Goal: Task Accomplishment & Management: Manage account settings

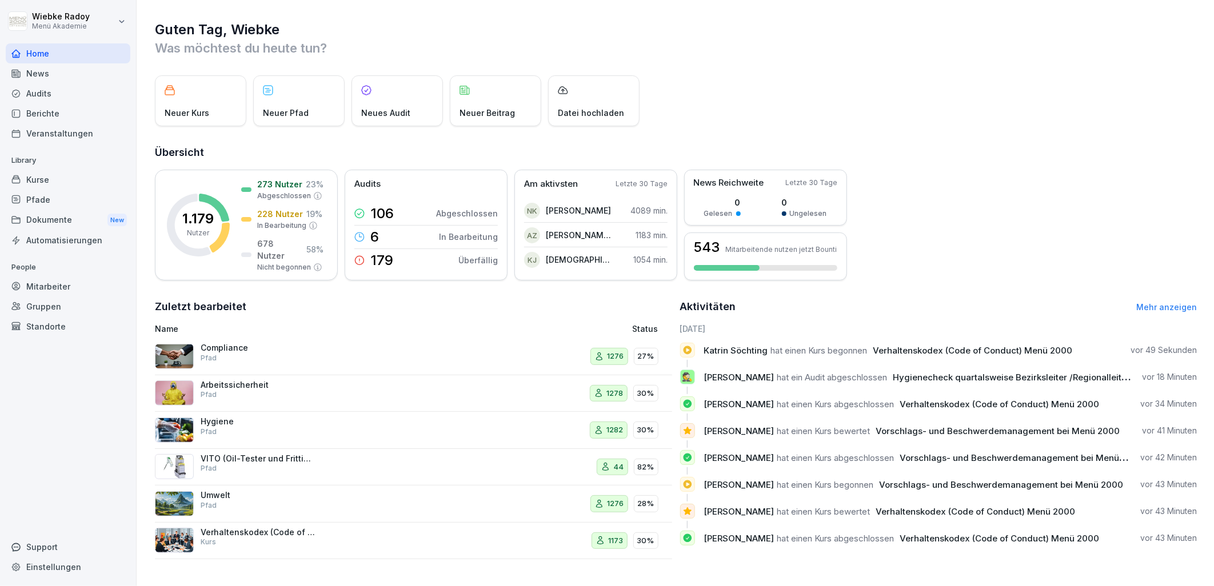
click at [270, 435] on div "Hygiene Pfad" at bounding box center [258, 427] width 114 height 21
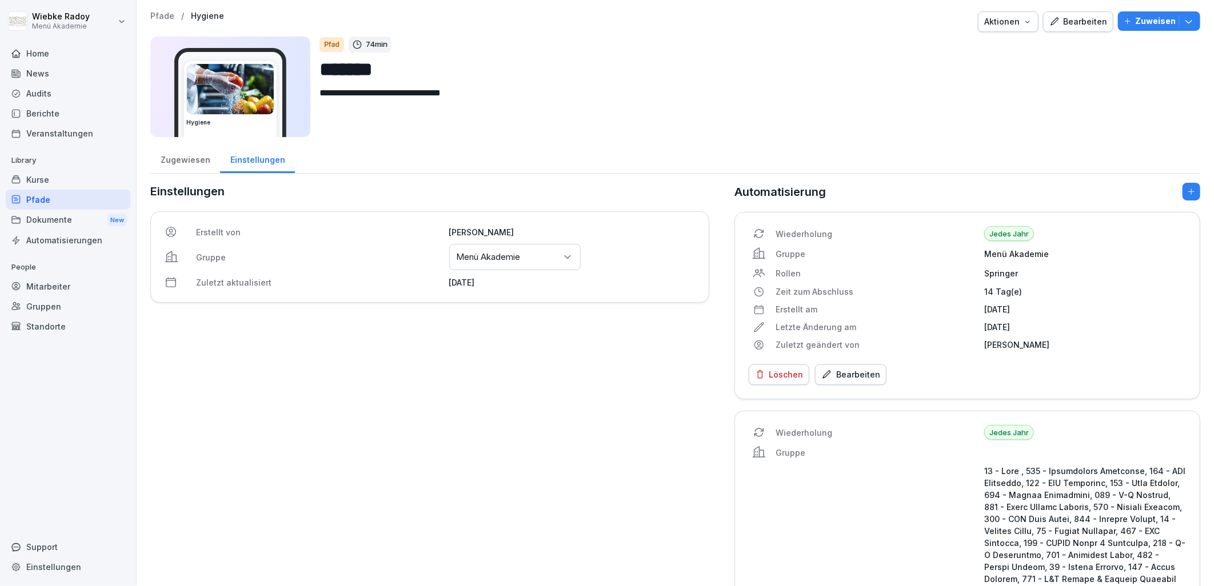
drag, startPoint x: 1088, startPoint y: 14, endPoint x: 903, endPoint y: 102, distance: 204.5
click at [1087, 14] on button "Bearbeiten" at bounding box center [1078, 21] width 70 height 21
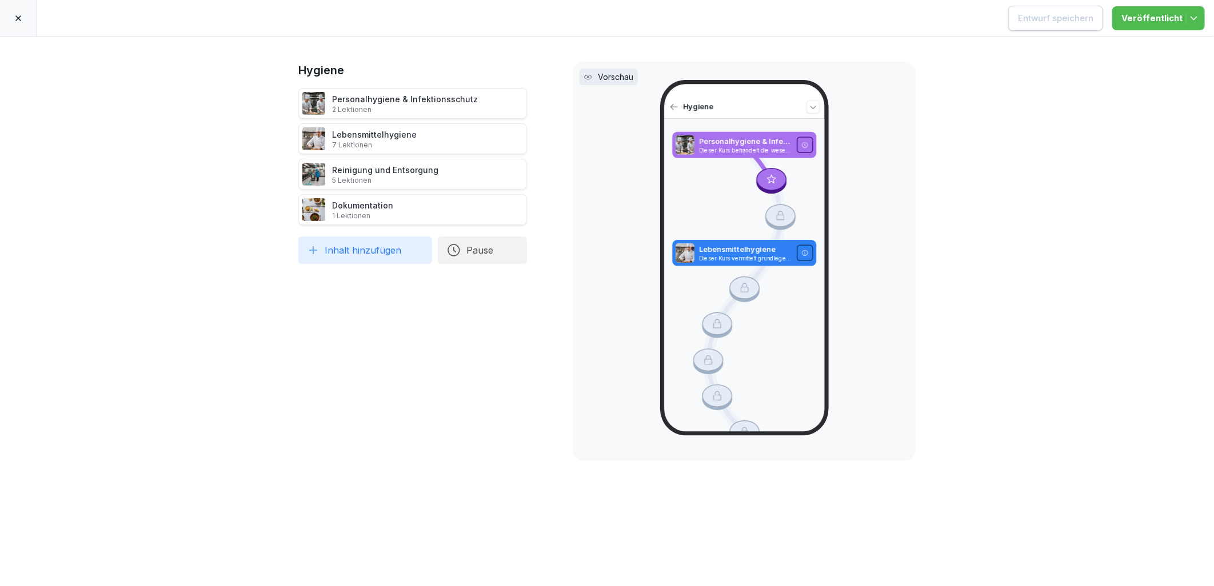
click at [391, 98] on div "Personalhygiene & Infektionsschutz 2 Lektionen" at bounding box center [405, 103] width 146 height 21
click at [416, 110] on p "2 Lektionen" at bounding box center [405, 109] width 146 height 9
click at [378, 105] on p "2 Lektionen" at bounding box center [405, 109] width 146 height 9
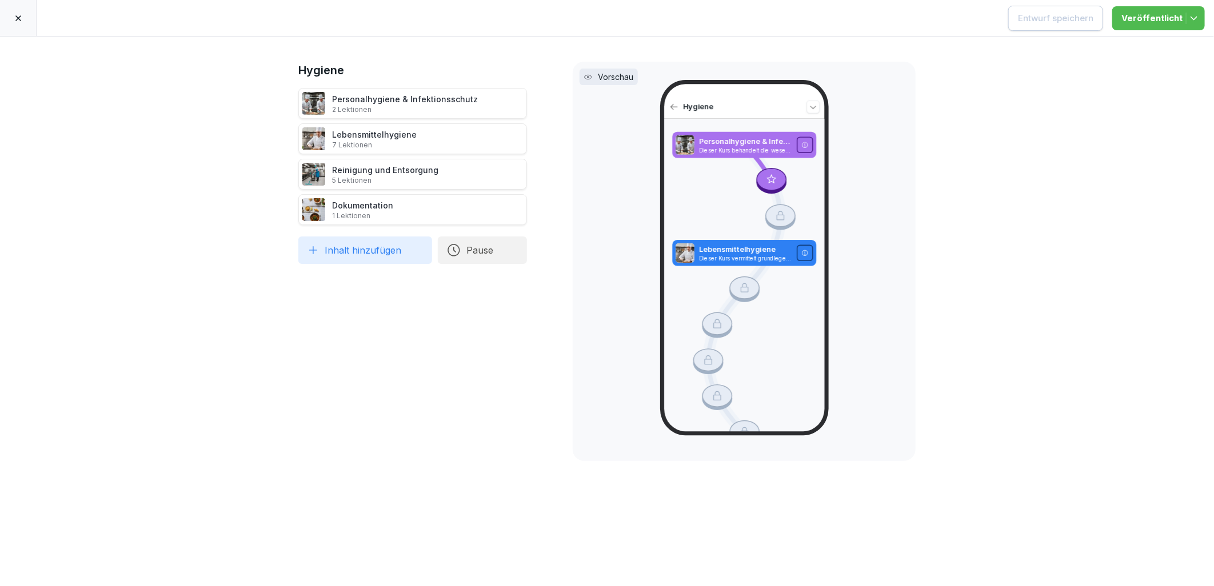
click at [18, 18] on icon at bounding box center [18, 18] width 6 height 6
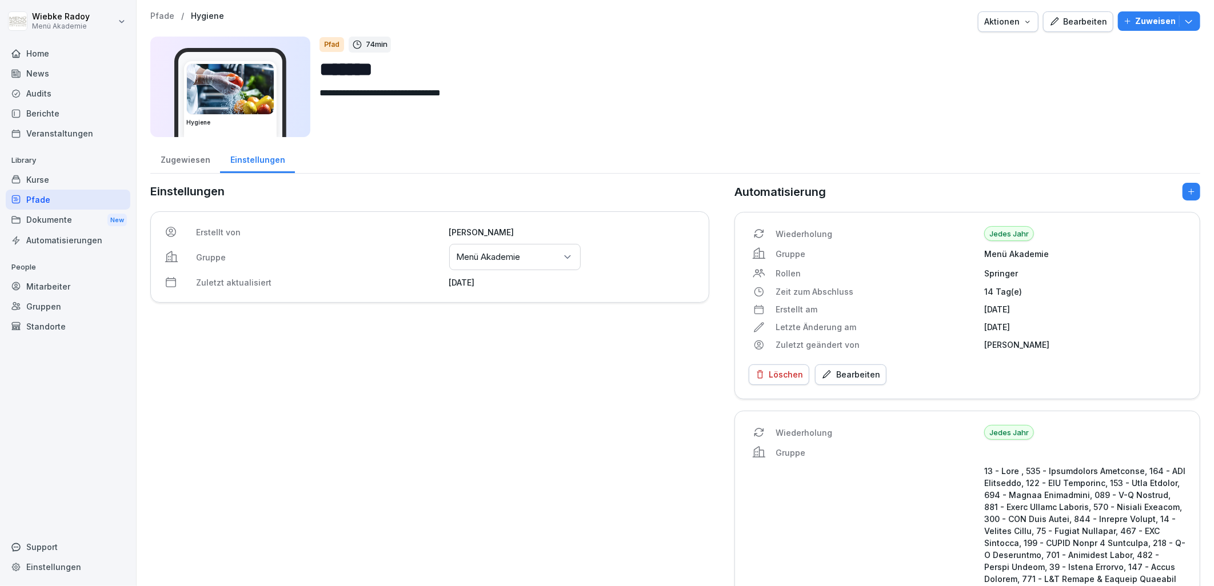
click at [47, 182] on div "Kurse" at bounding box center [68, 180] width 125 height 20
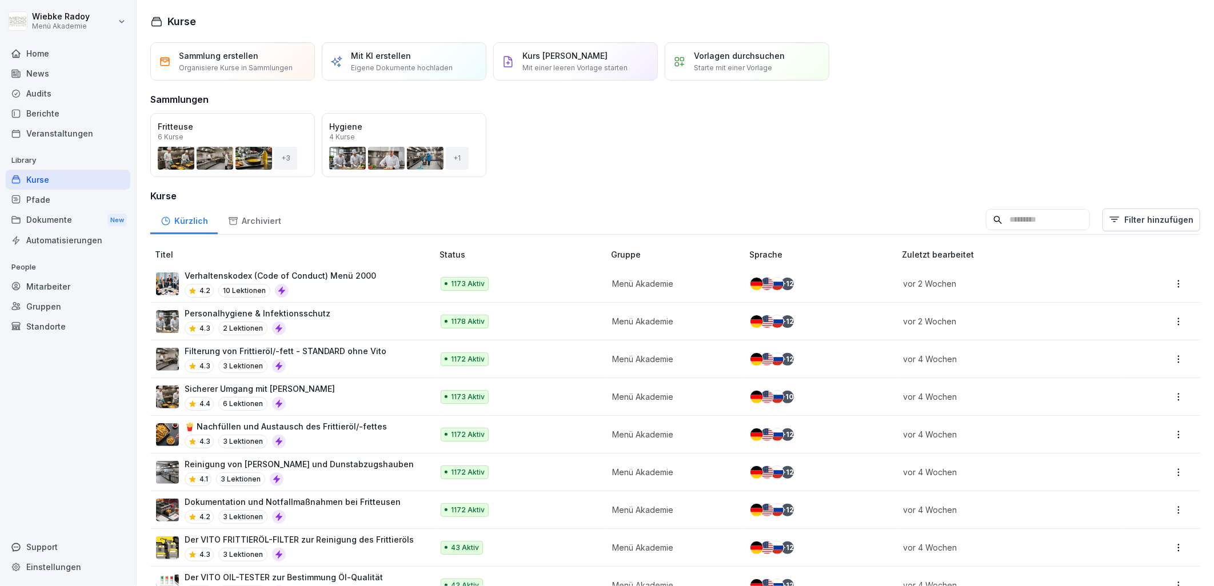
click at [363, 315] on div "Personalhygiene & Infektionsschutz 4.3 2 Lektionen" at bounding box center [288, 321] width 265 height 28
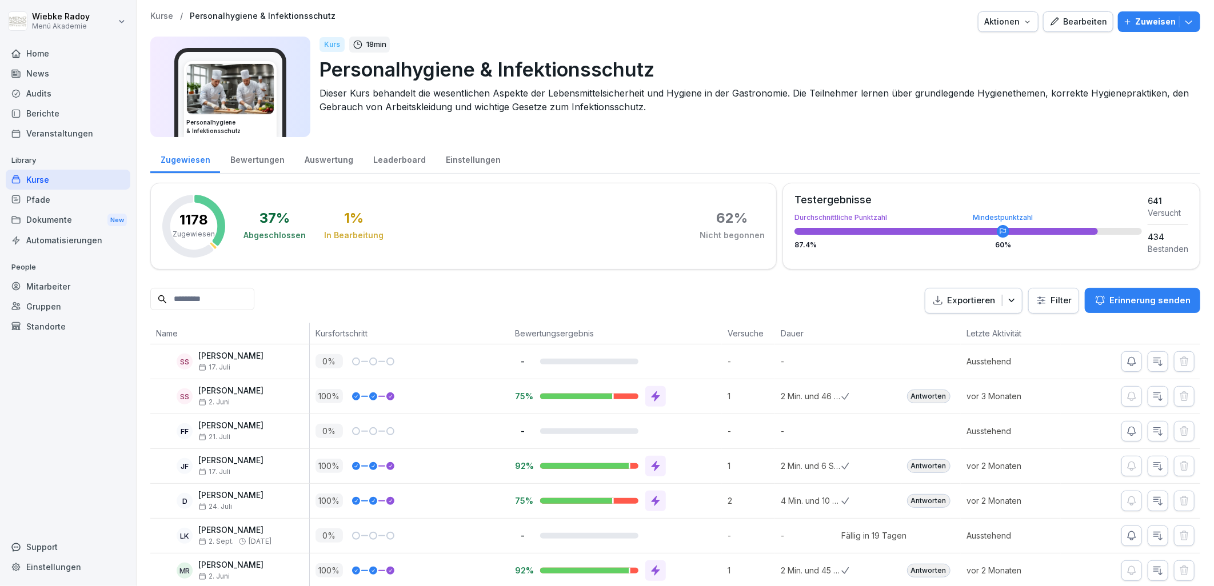
click at [1074, 19] on div "Bearbeiten" at bounding box center [1078, 21] width 58 height 13
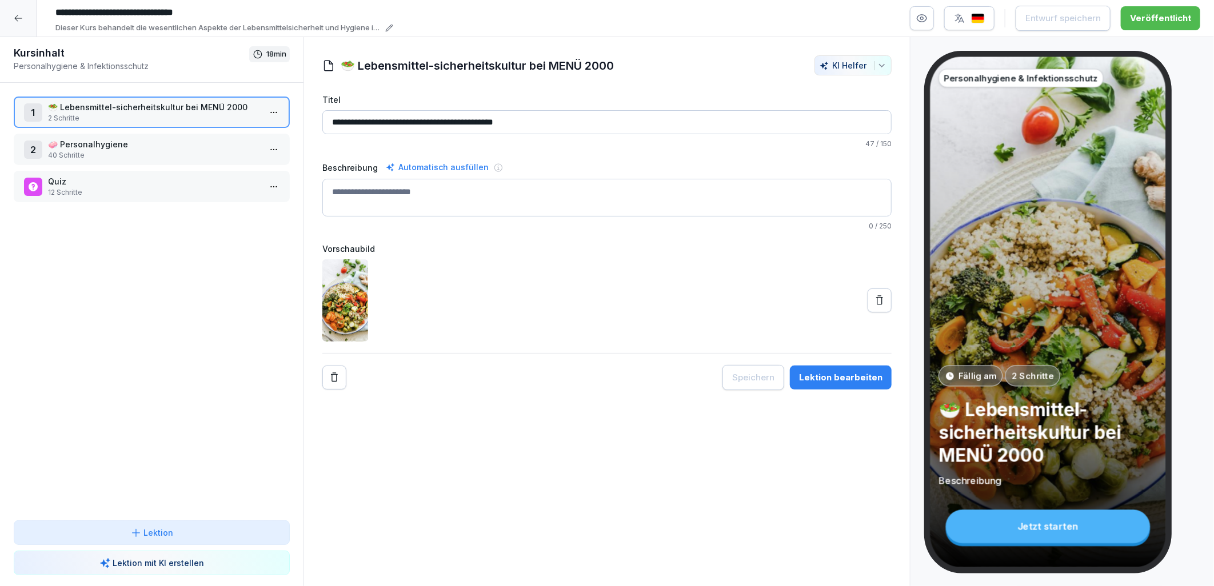
click at [121, 156] on p "40 Schritte" at bounding box center [154, 155] width 212 height 10
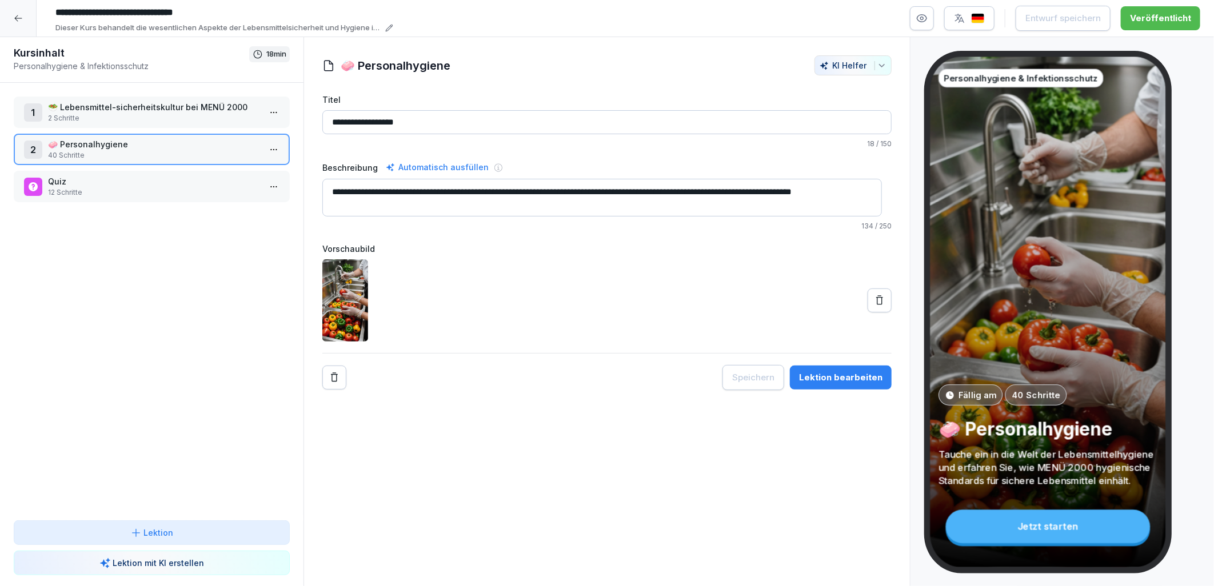
click at [267, 153] on html "**********" at bounding box center [607, 293] width 1214 height 586
click at [238, 166] on div "Schritte bearbeiten" at bounding box center [221, 170] width 87 height 12
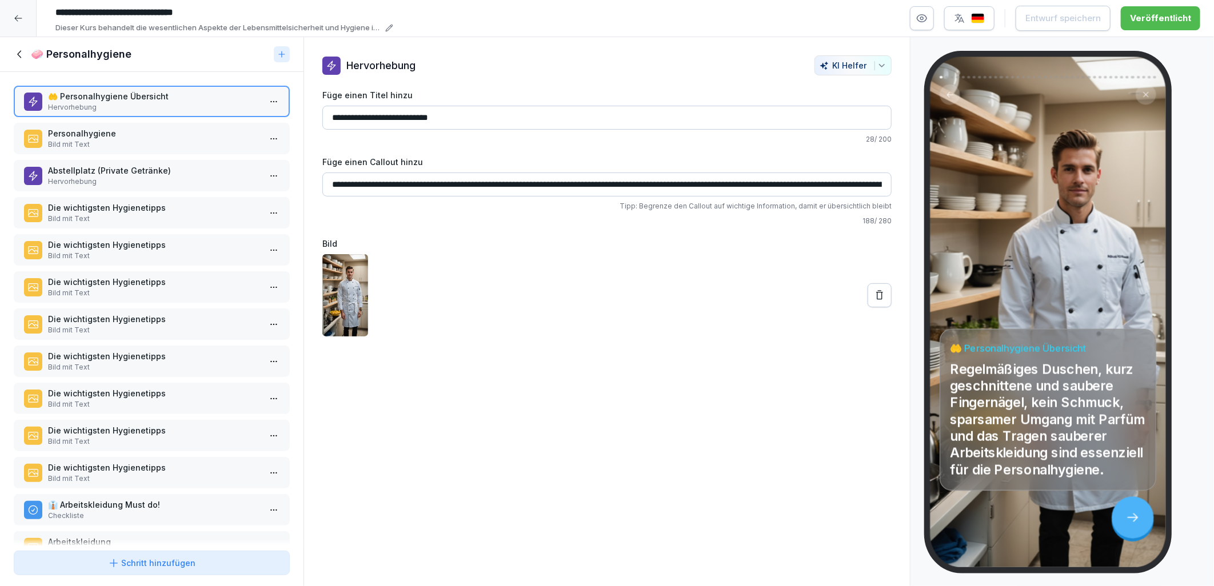
click at [80, 137] on p "Personalhygiene" at bounding box center [154, 133] width 212 height 12
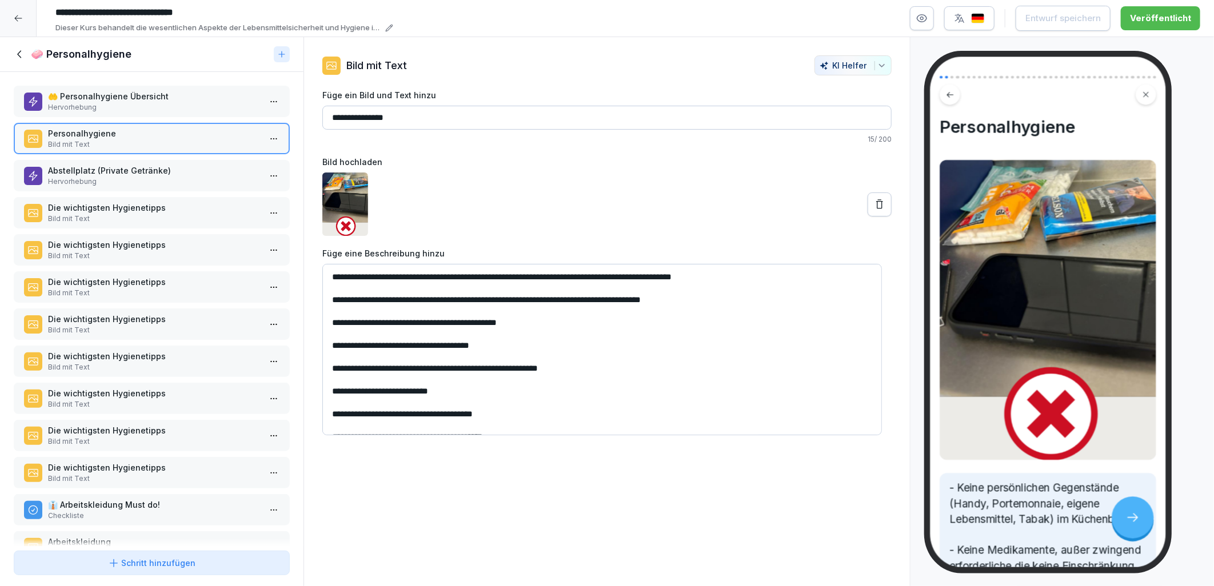
click at [92, 169] on p "Abstellplatz (Private Getränke)" at bounding box center [154, 171] width 212 height 12
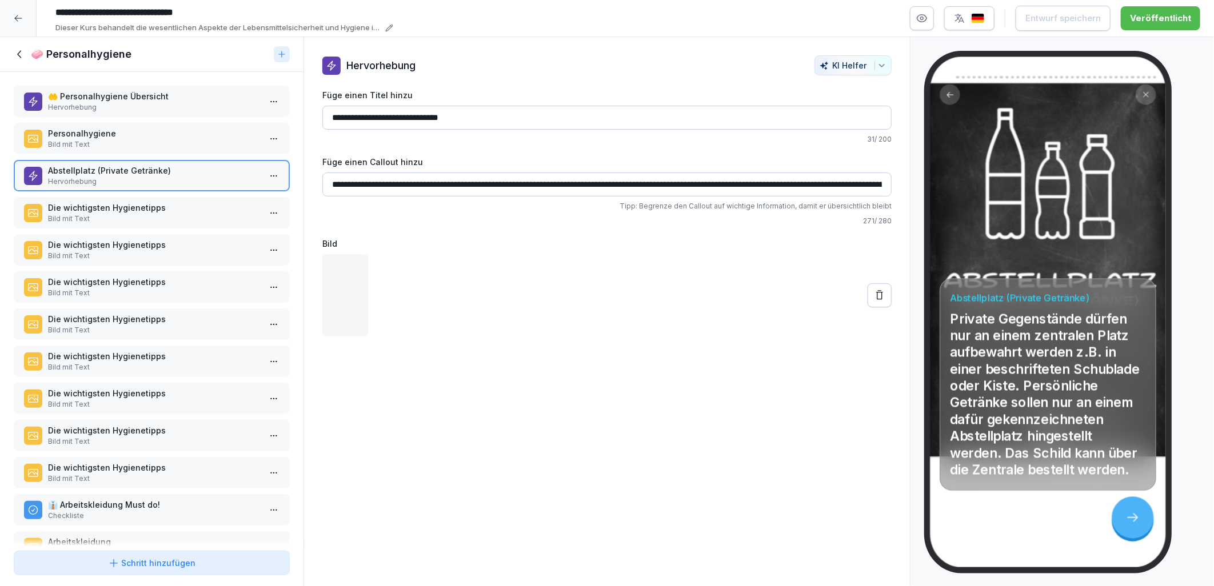
click at [100, 197] on div "Die wichtigsten Hygienetipps Bild mit Text" at bounding box center [152, 212] width 276 height 31
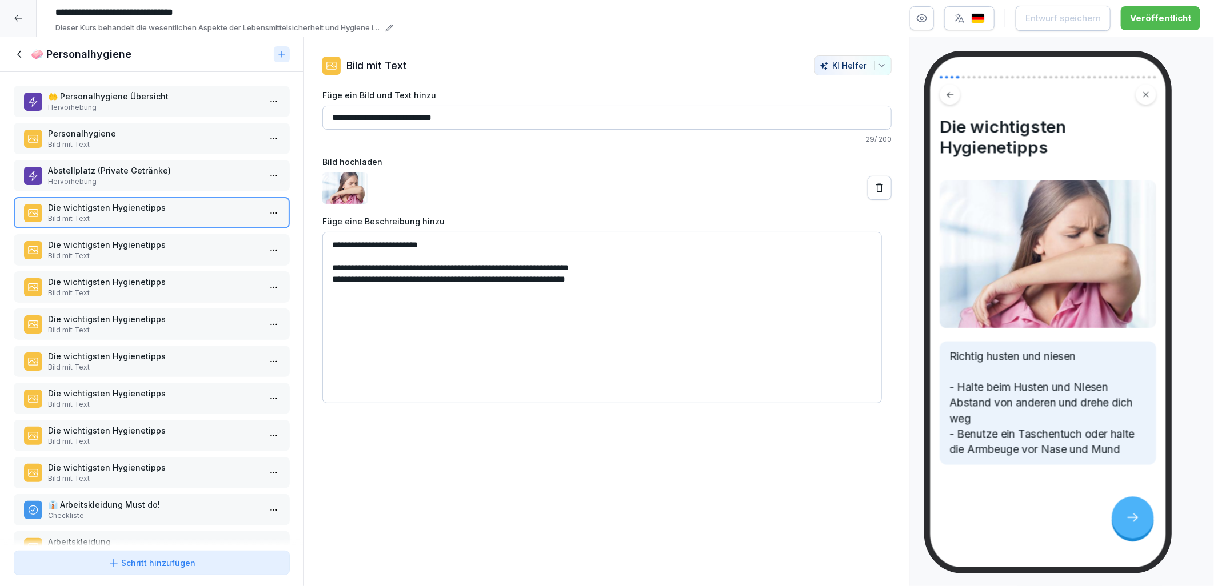
click at [129, 251] on p "Bild mit Text" at bounding box center [154, 256] width 212 height 10
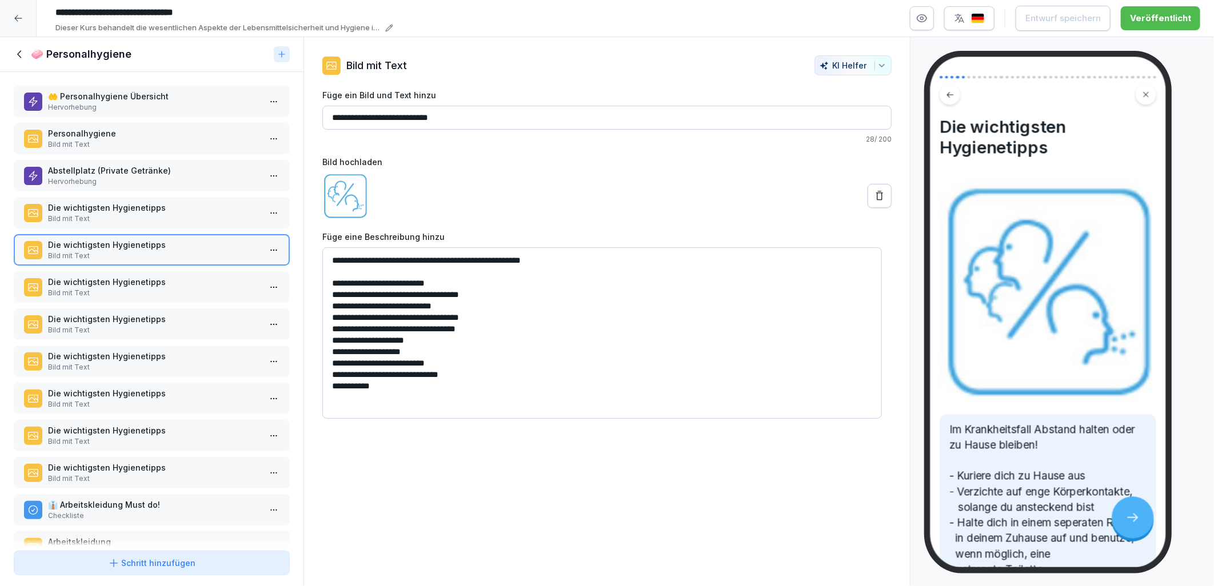
click at [120, 288] on p "Bild mit Text" at bounding box center [154, 293] width 212 height 10
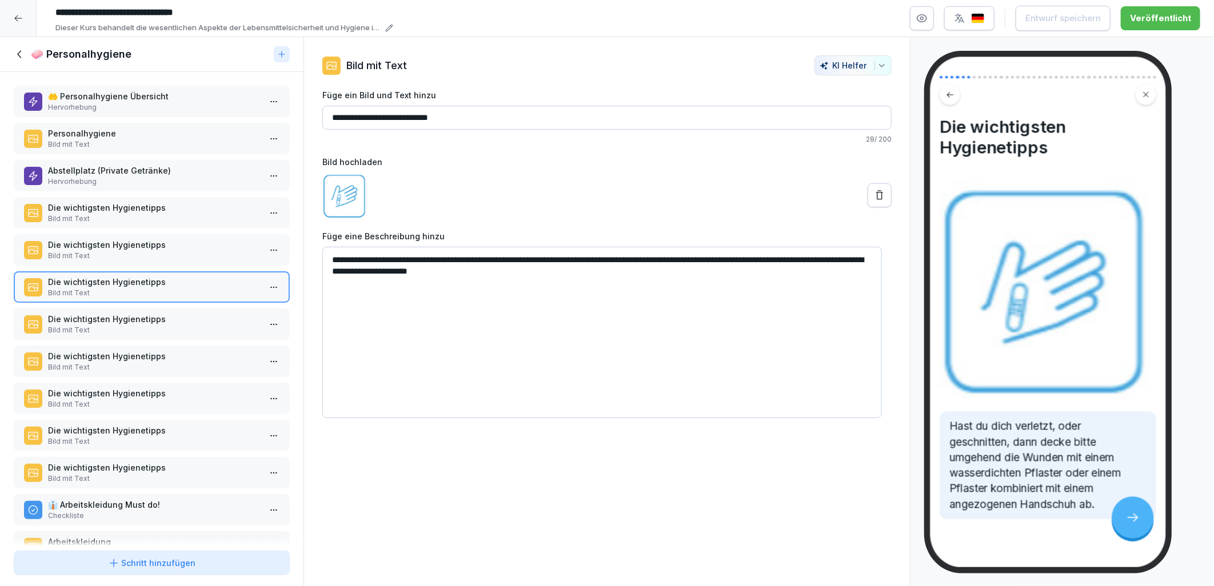
click at [124, 313] on p "Die wichtigsten Hygienetipps" at bounding box center [154, 319] width 212 height 12
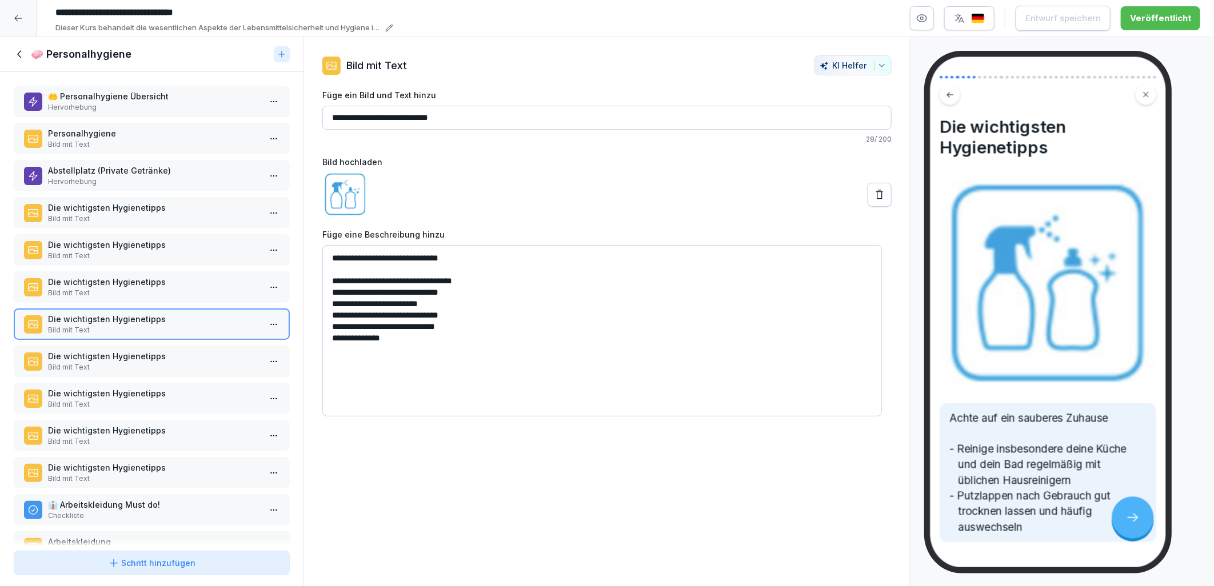
click at [123, 350] on p "Die wichtigsten Hygienetipps" at bounding box center [154, 356] width 212 height 12
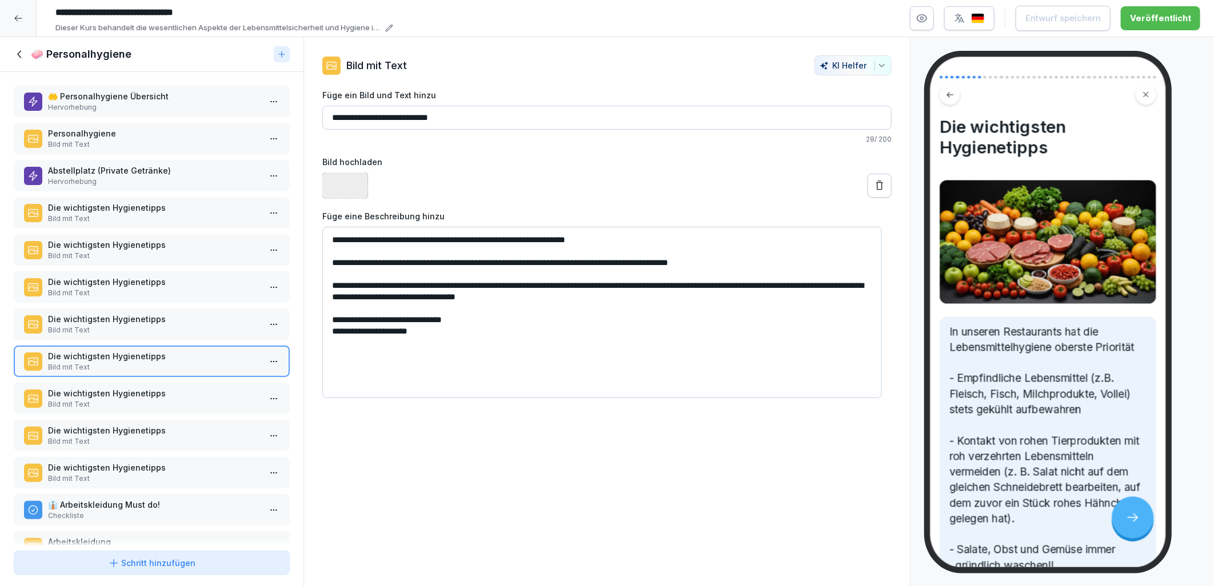
click at [127, 387] on p "Die wichtigsten Hygienetipps" at bounding box center [154, 393] width 212 height 12
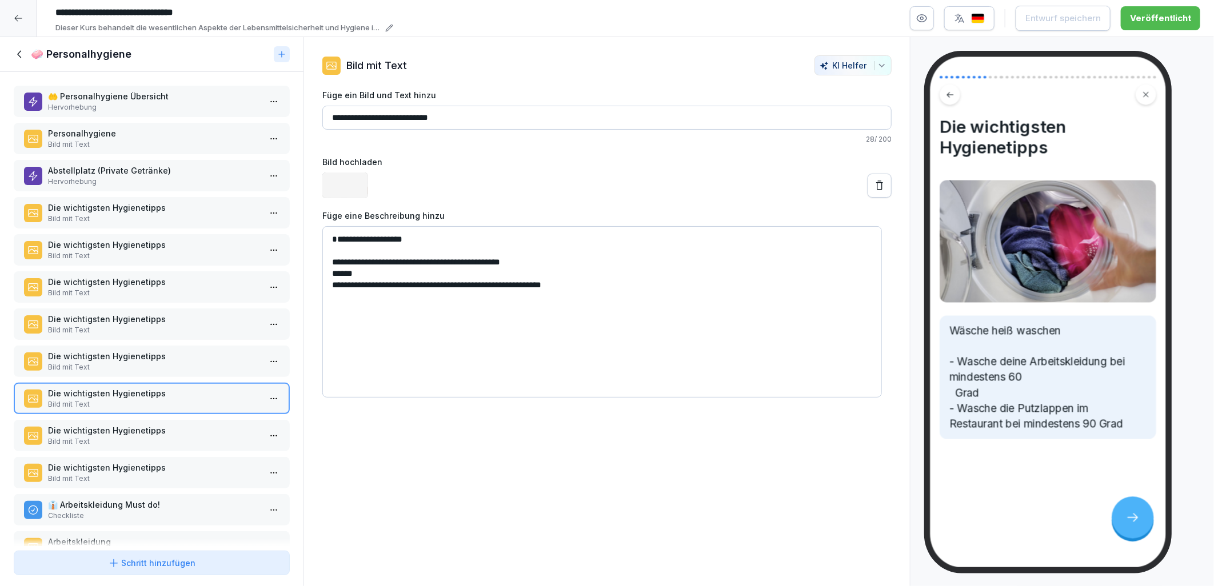
click at [129, 437] on p "Bild mit Text" at bounding box center [154, 442] width 212 height 10
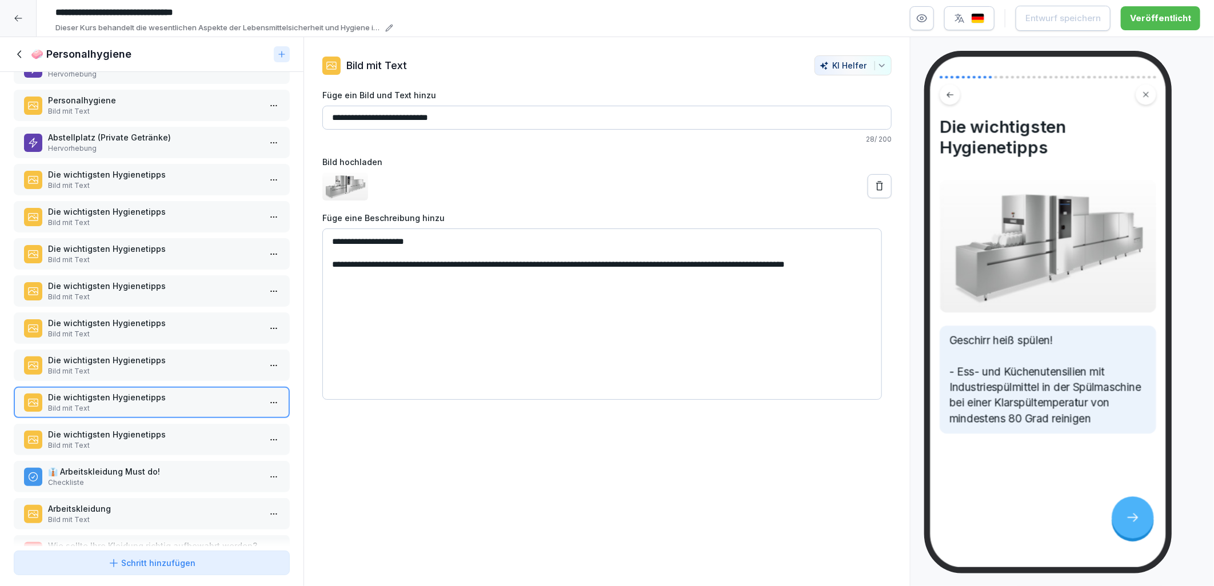
scroll to position [63, 0]
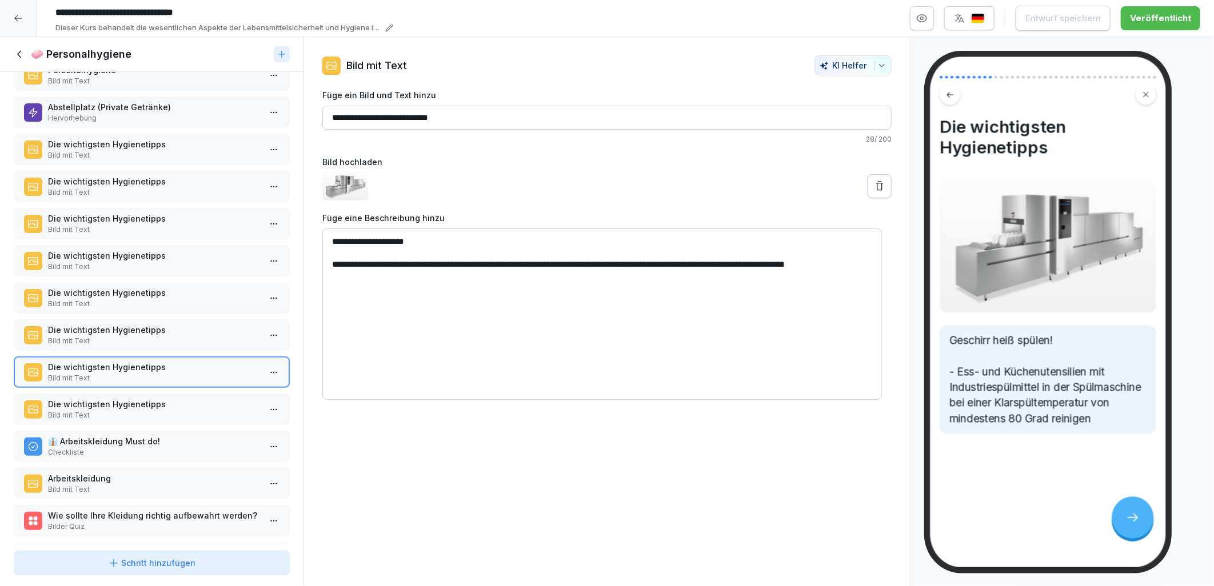
click at [109, 398] on p "Die wichtigsten Hygienetipps" at bounding box center [154, 404] width 212 height 12
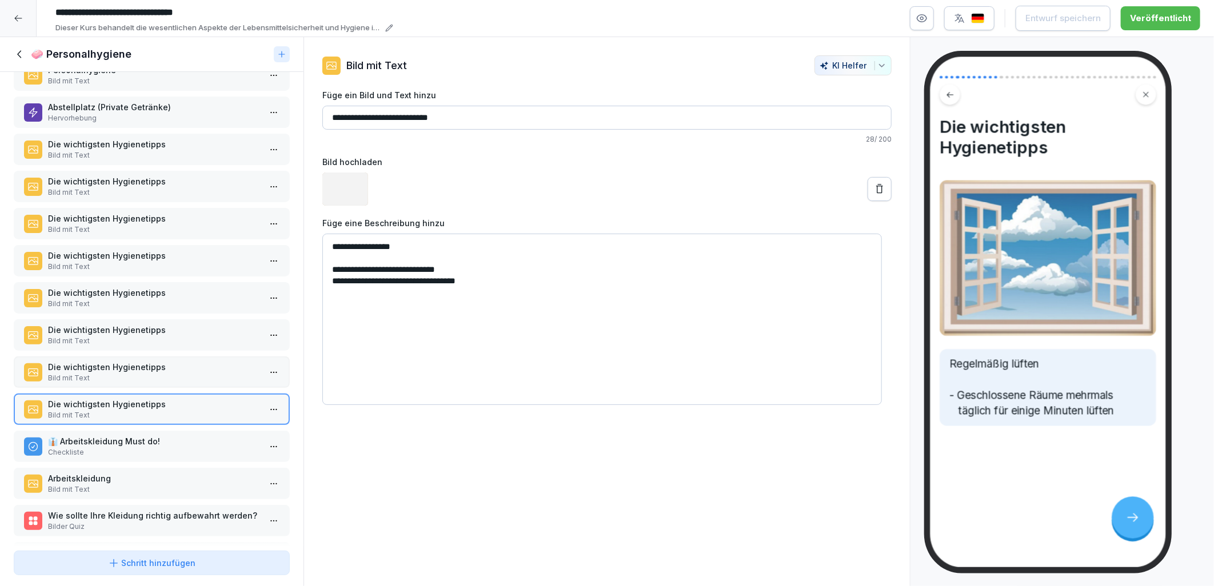
click at [117, 435] on p "👔 Arbeitskleidung Must do!" at bounding box center [154, 441] width 212 height 12
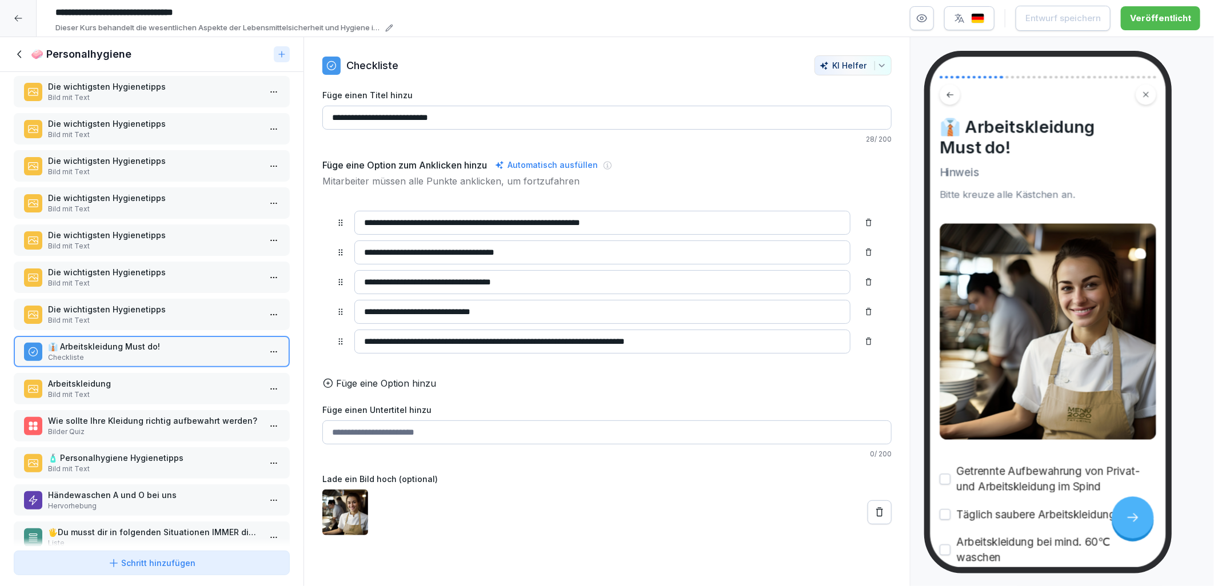
scroll to position [190, 0]
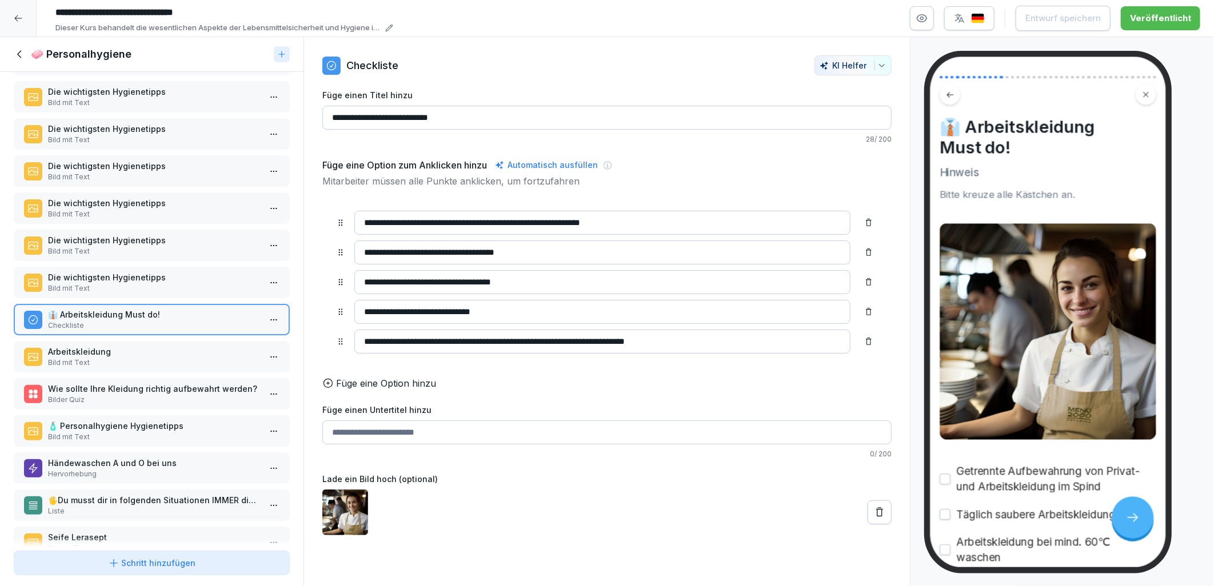
click at [105, 346] on p "Arbeitskleidung" at bounding box center [154, 352] width 212 height 12
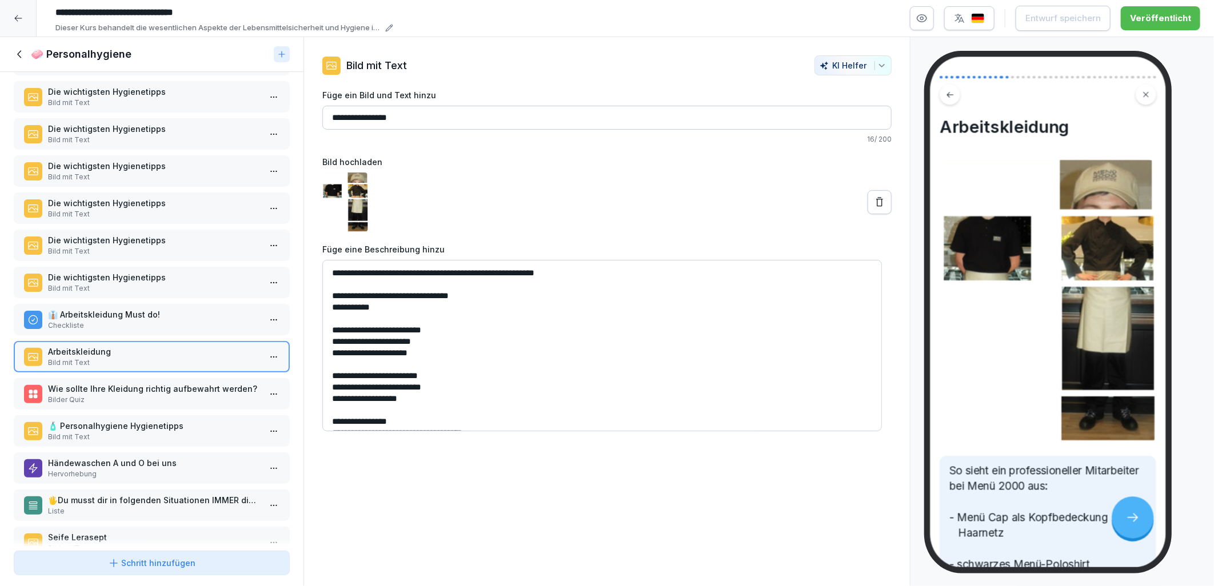
scroll to position [15, 0]
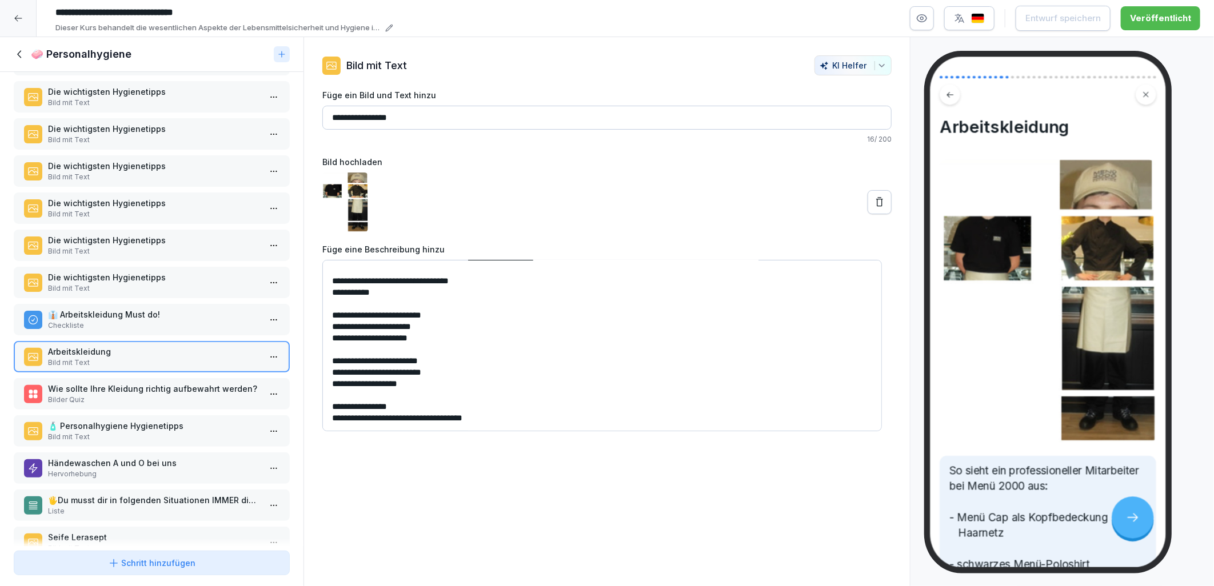
click at [134, 395] on p "Bilder Quiz" at bounding box center [154, 400] width 212 height 10
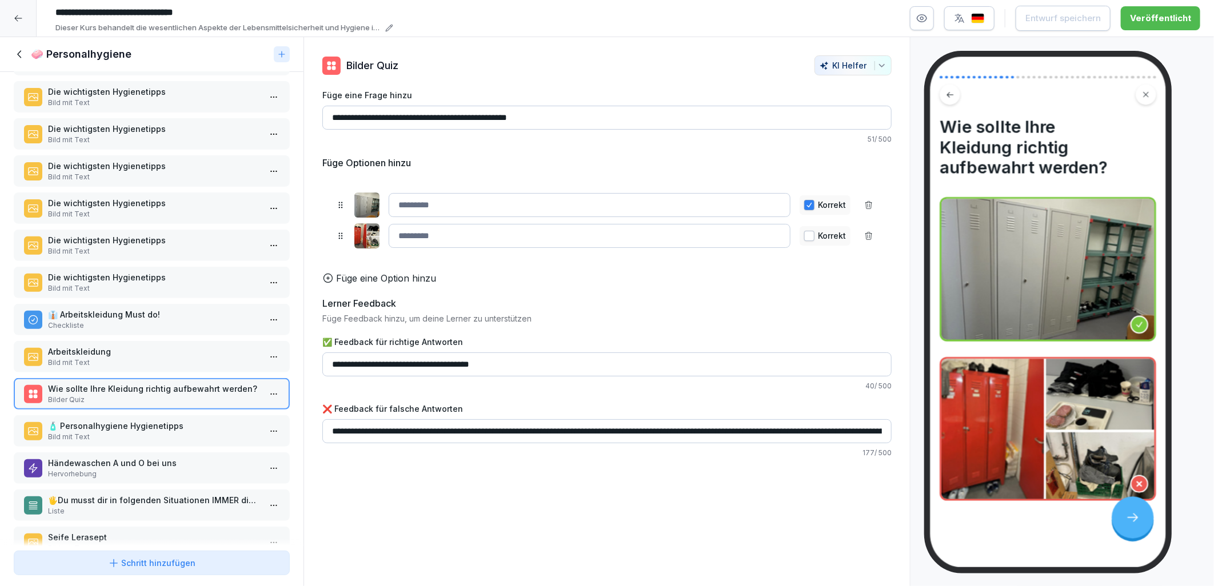
click at [110, 358] on p "Bild mit Text" at bounding box center [154, 363] width 212 height 10
